Goal: Find specific page/section: Find specific page/section

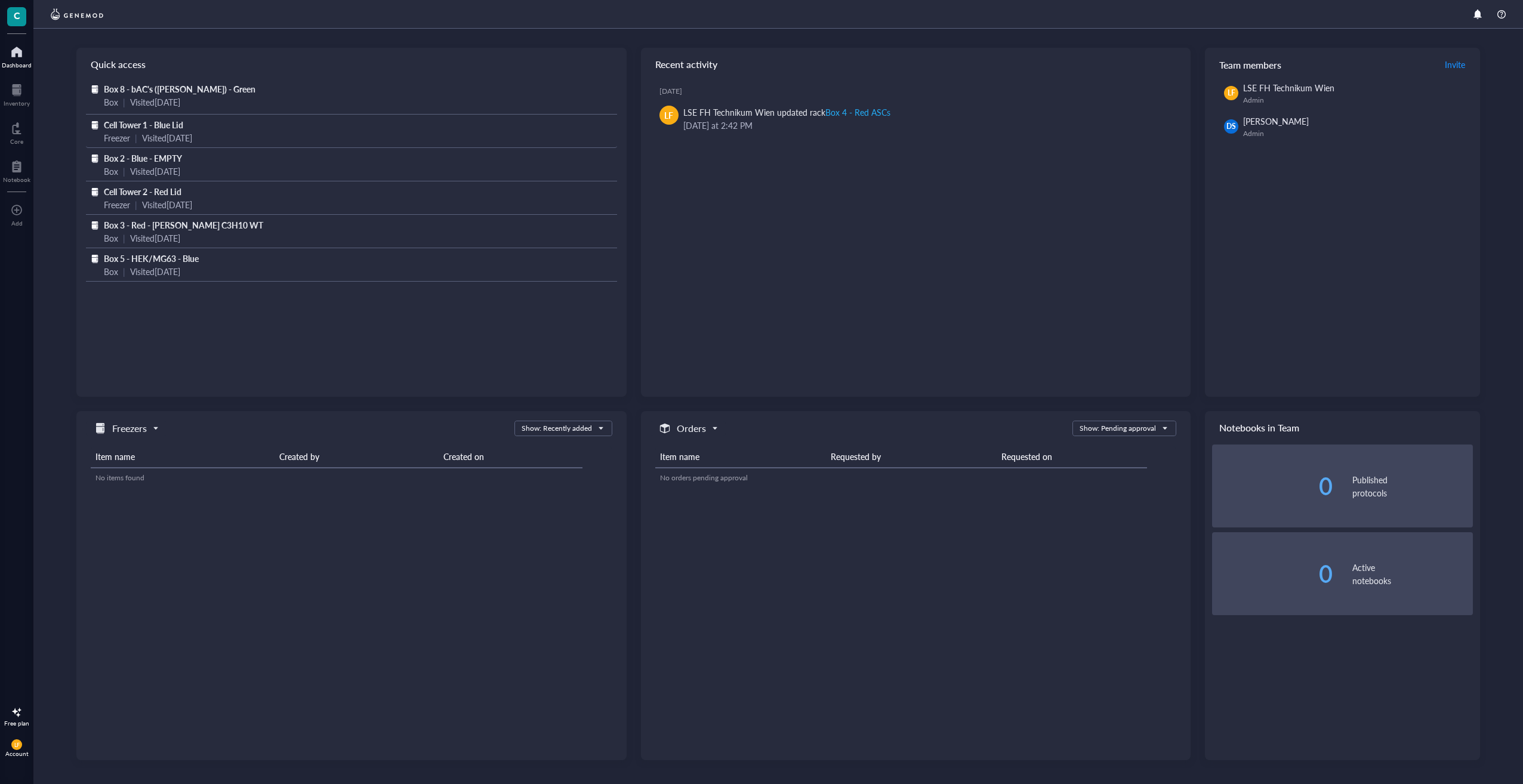
click at [116, 135] on div "Freezer" at bounding box center [117, 137] width 26 height 13
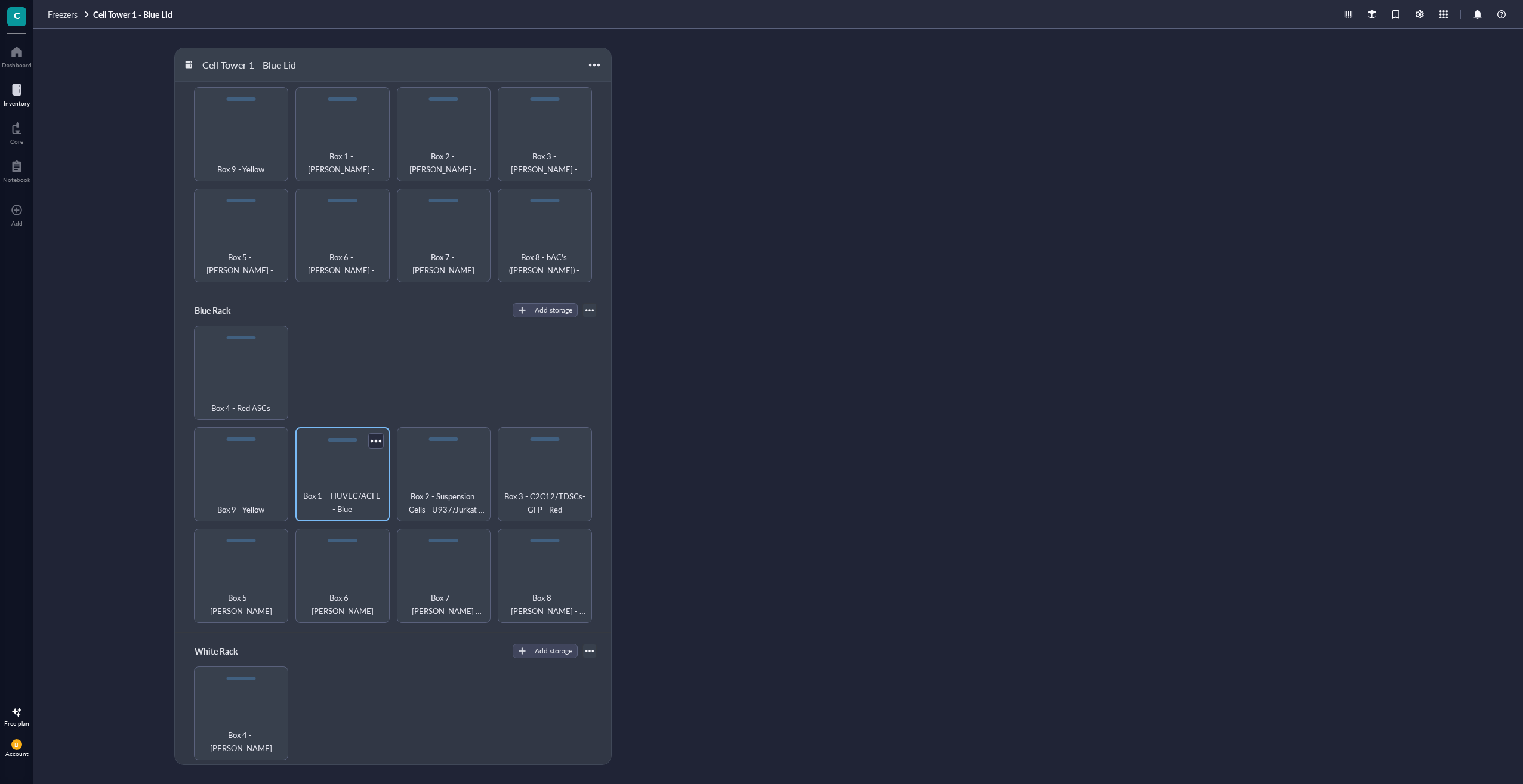
scroll to position [179, 0]
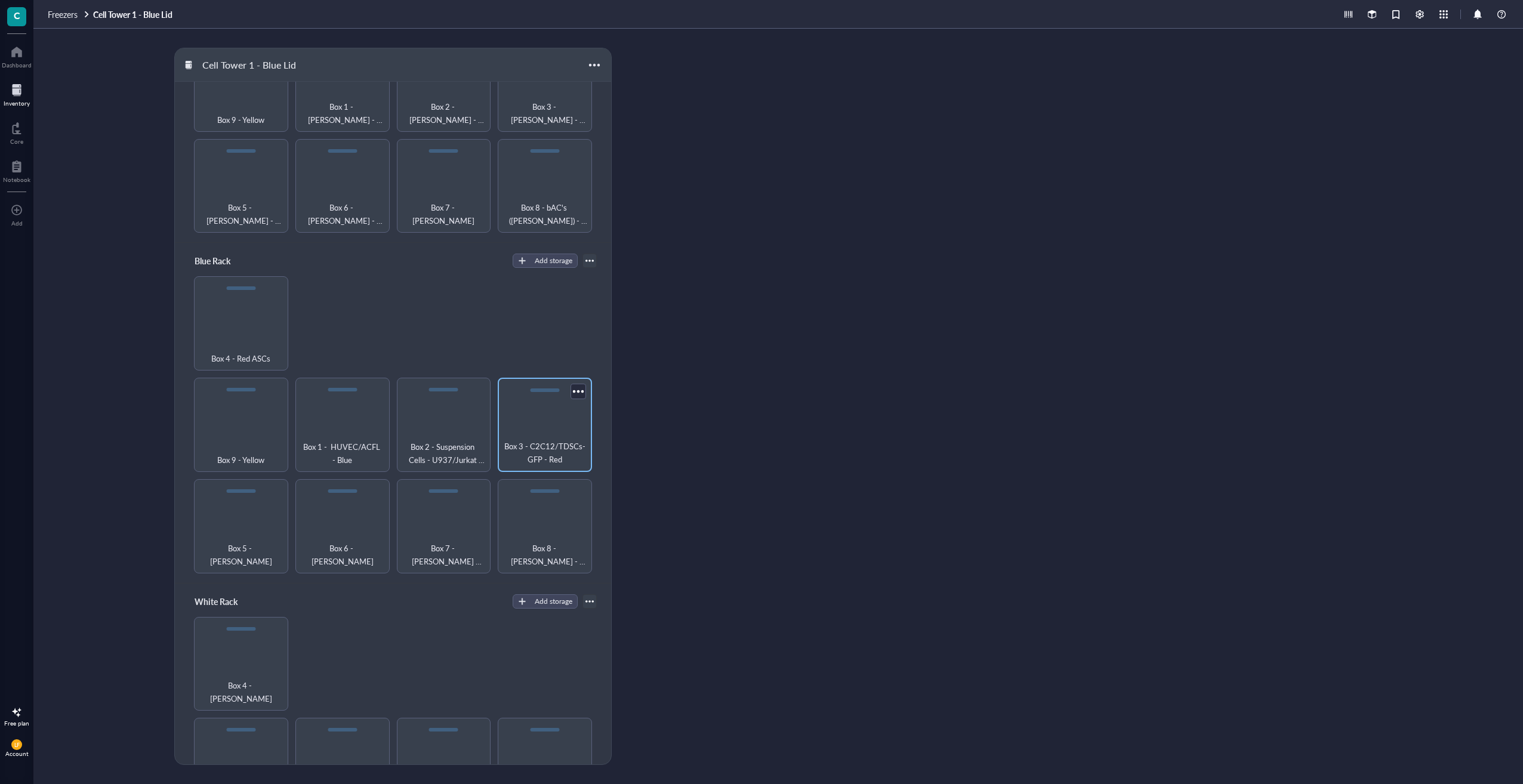
click at [547, 423] on div "Box 3 - C2C12/TDSCs-GFP - Red" at bounding box center [545, 424] width 94 height 94
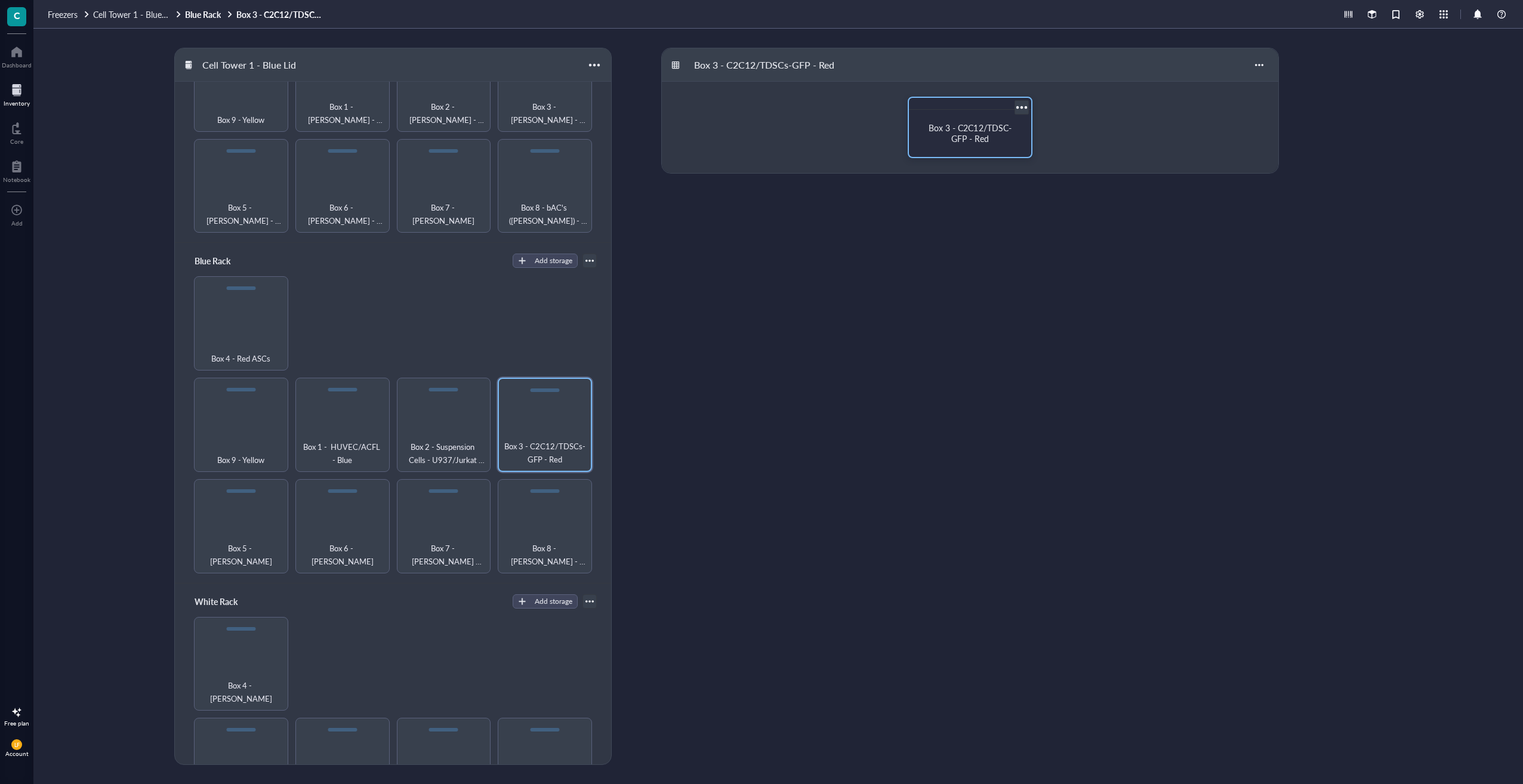
click at [967, 140] on span "Box 3 - C2C12/TDSC-GFP - Red" at bounding box center [970, 133] width 83 height 23
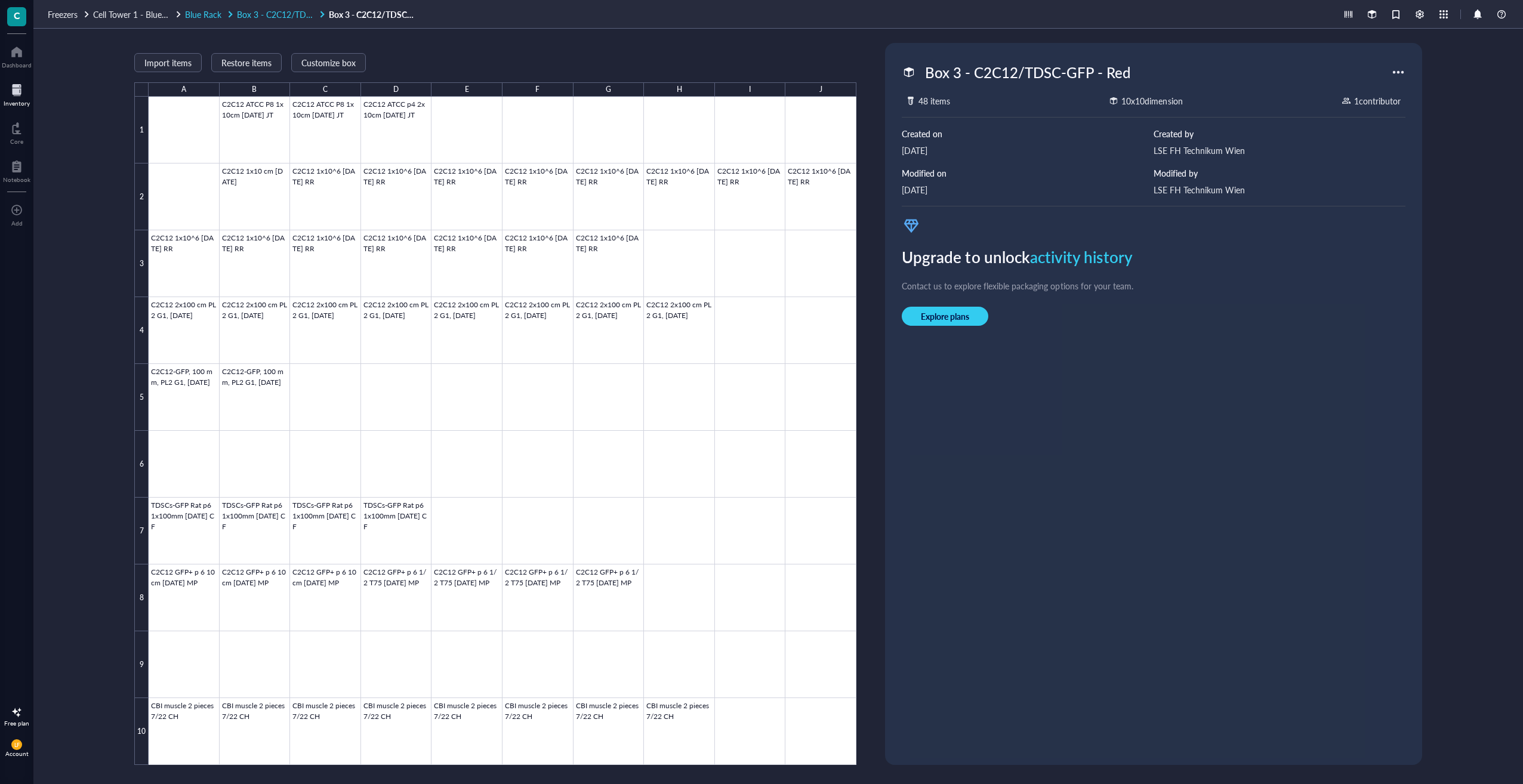
click at [198, 16] on span "Blue Rack" at bounding box center [203, 14] width 37 height 12
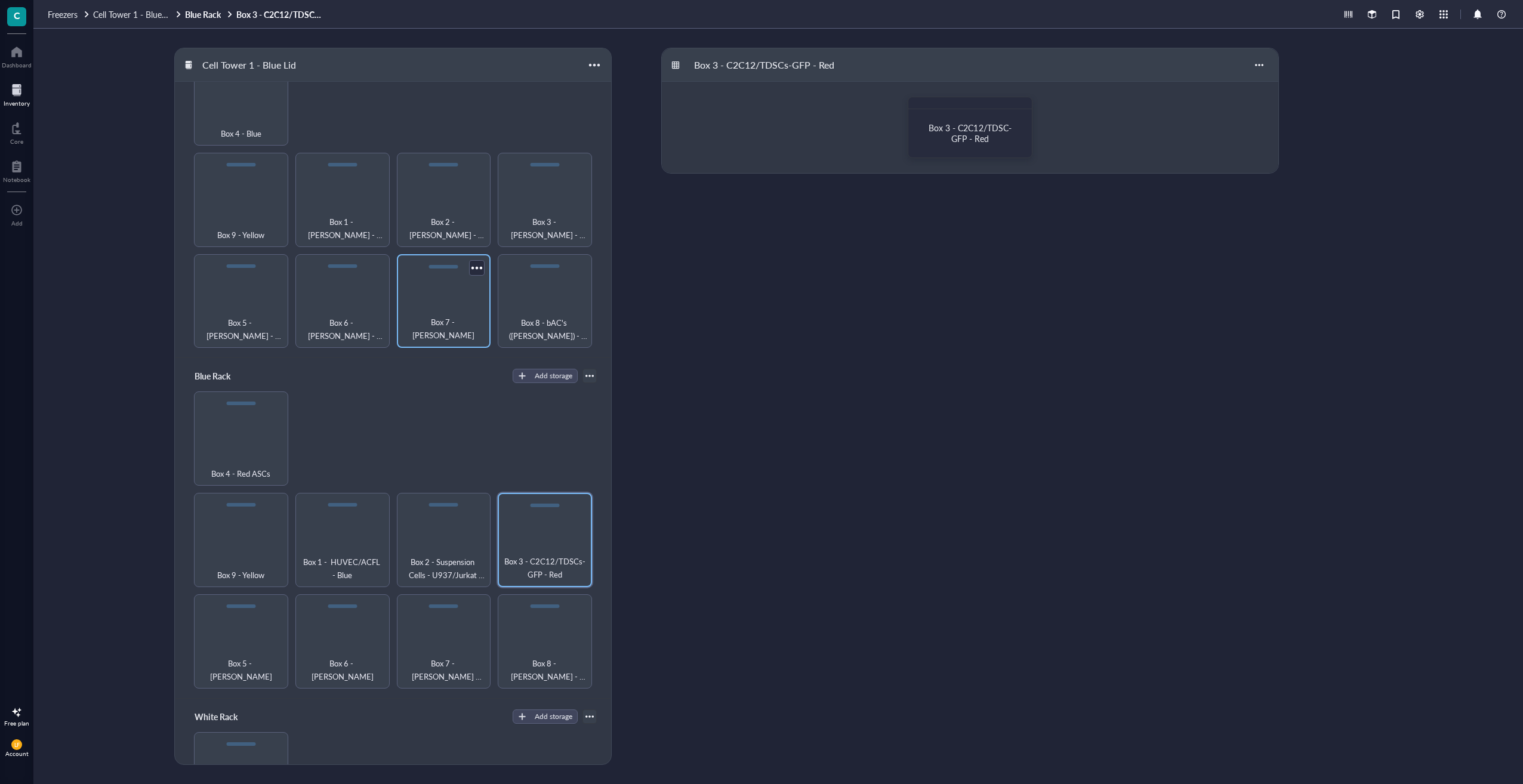
scroll to position [239, 0]
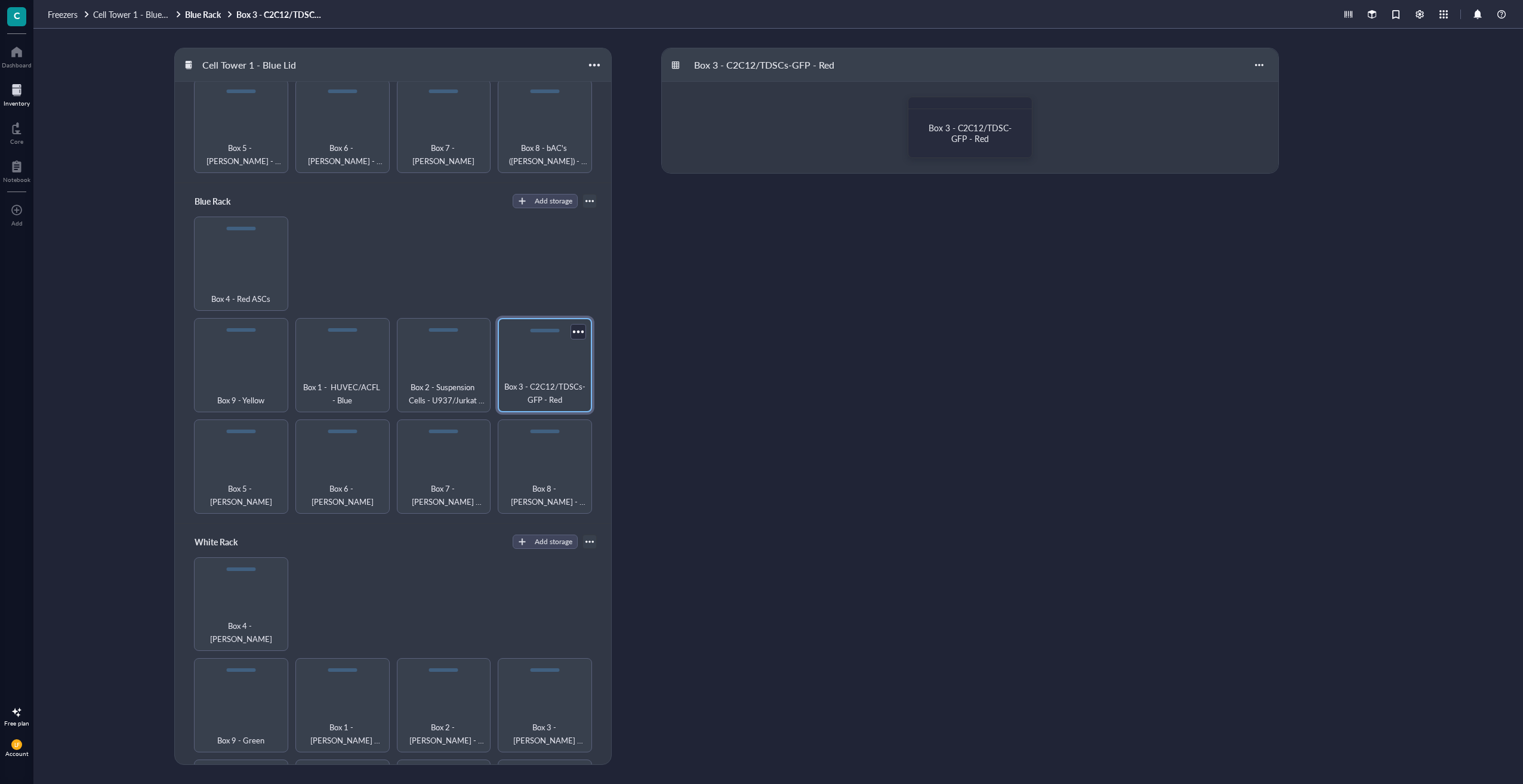
click at [541, 353] on div "Box 3 - C2C12/TDSCs-GFP - Red" at bounding box center [545, 365] width 94 height 94
click at [978, 120] on div "Box 3 - C2C12/TDSC-GFP - Red" at bounding box center [971, 133] width 114 height 38
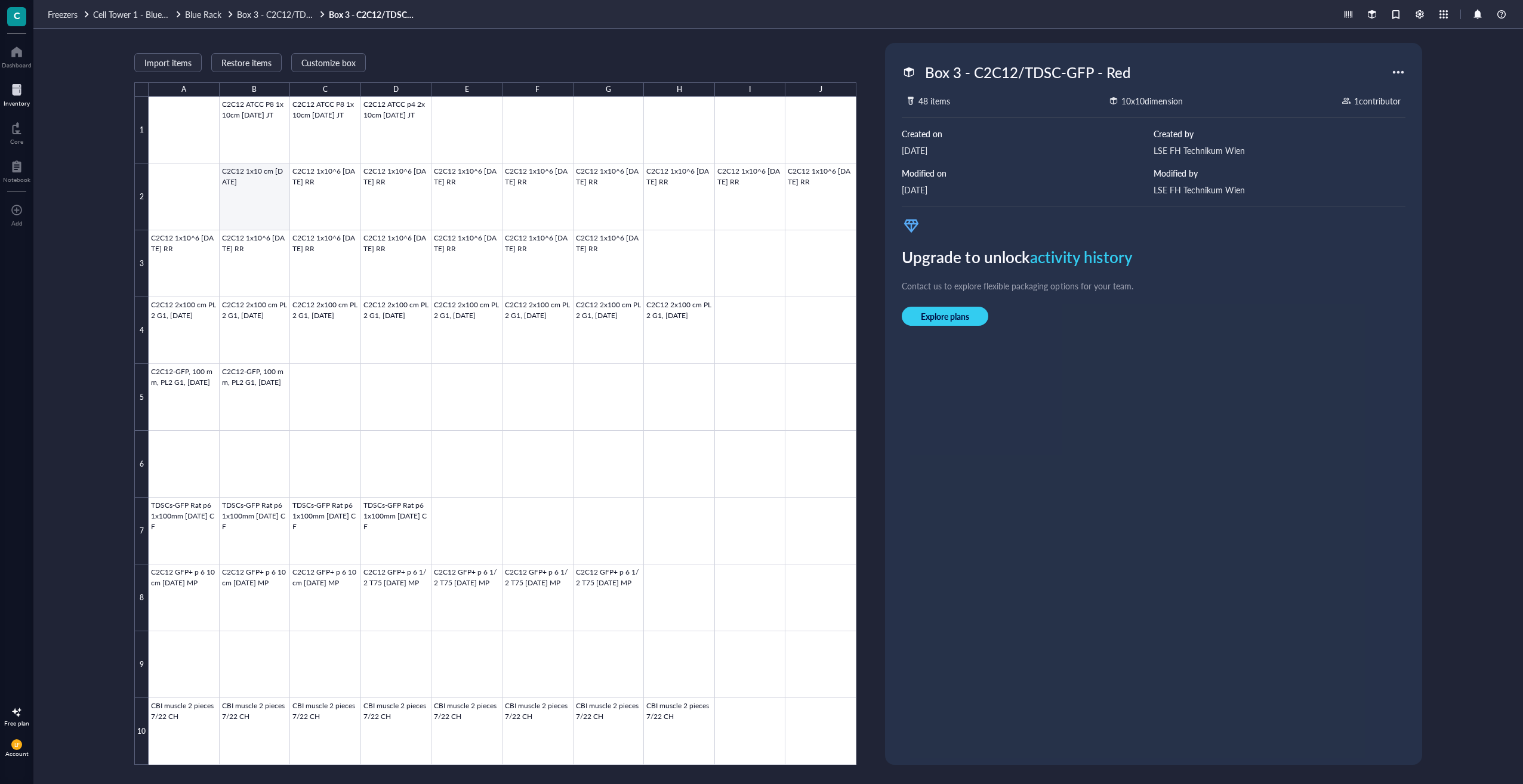
click at [231, 178] on div at bounding box center [503, 431] width 708 height 668
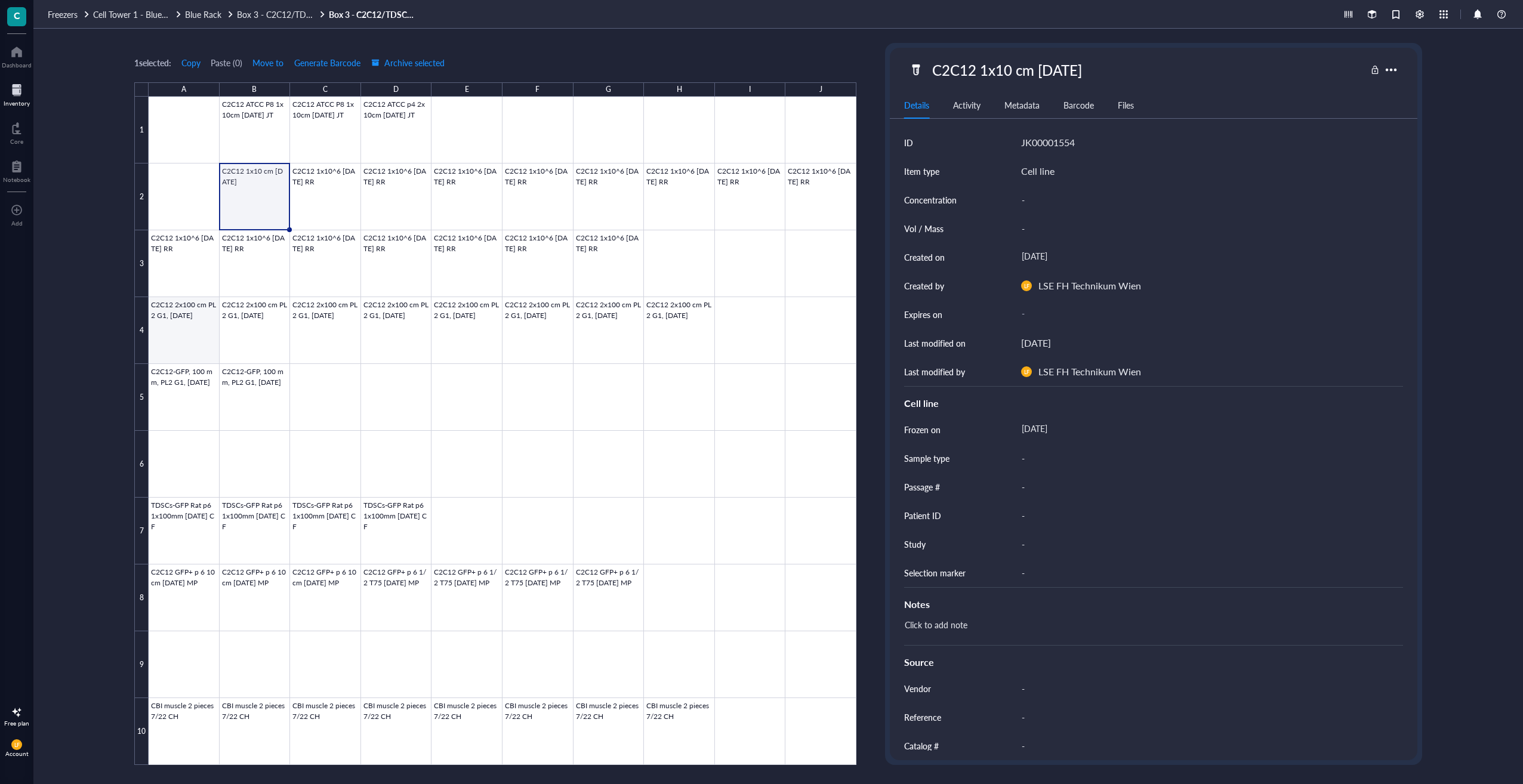
click at [194, 329] on div at bounding box center [503, 431] width 708 height 668
click at [210, 269] on div at bounding box center [503, 431] width 708 height 668
